Goal: Information Seeking & Learning: Check status

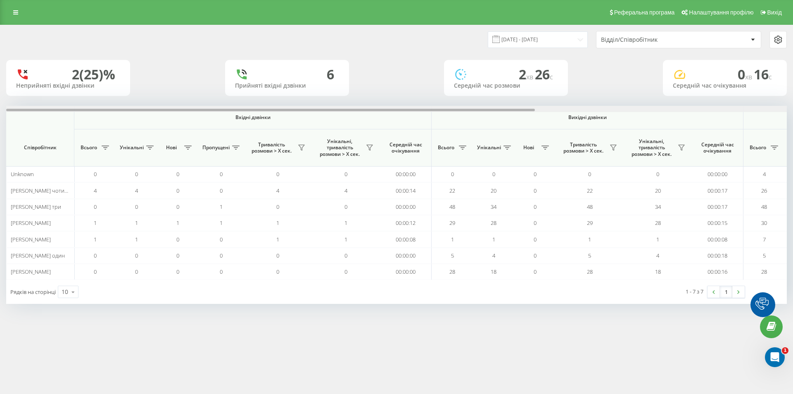
scroll to position [0, 372]
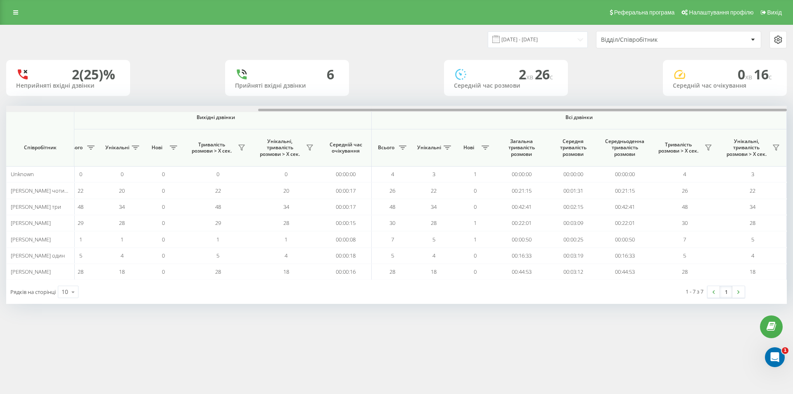
drag, startPoint x: 404, startPoint y: 108, endPoint x: 564, endPoint y: 111, distance: 159.9
click at [563, 111] on div at bounding box center [396, 109] width 781 height 6
click at [640, 118] on span "Всі дзвінки" at bounding box center [579, 117] width 366 height 7
click at [708, 145] on icon at bounding box center [709, 147] width 6 height 5
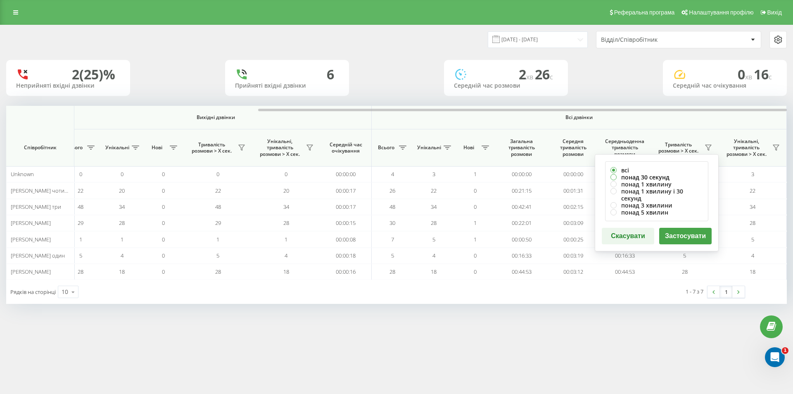
click at [656, 175] on label "понад 30 секунд" at bounding box center [657, 177] width 93 height 7
radio input "true"
drag, startPoint x: 684, startPoint y: 230, endPoint x: 684, endPoint y: 235, distance: 4.6
click at [684, 229] on button "Застосувати" at bounding box center [685, 236] width 52 height 17
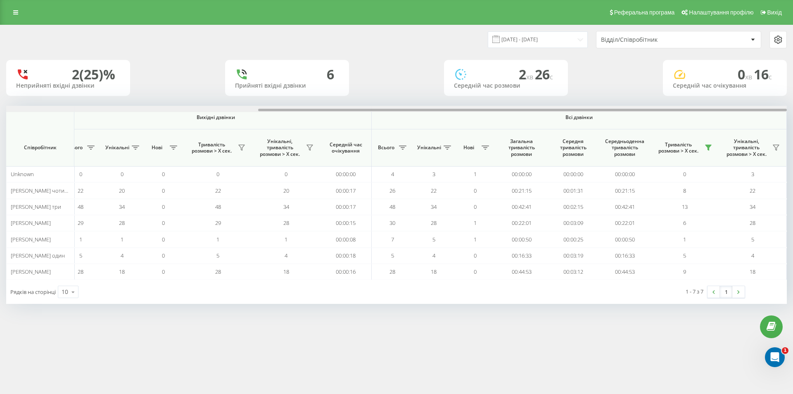
drag, startPoint x: 464, startPoint y: 109, endPoint x: 779, endPoint y: 116, distance: 314.9
click at [780, 111] on div at bounding box center [522, 110] width 529 height 2
